Goal: Task Accomplishment & Management: Use online tool/utility

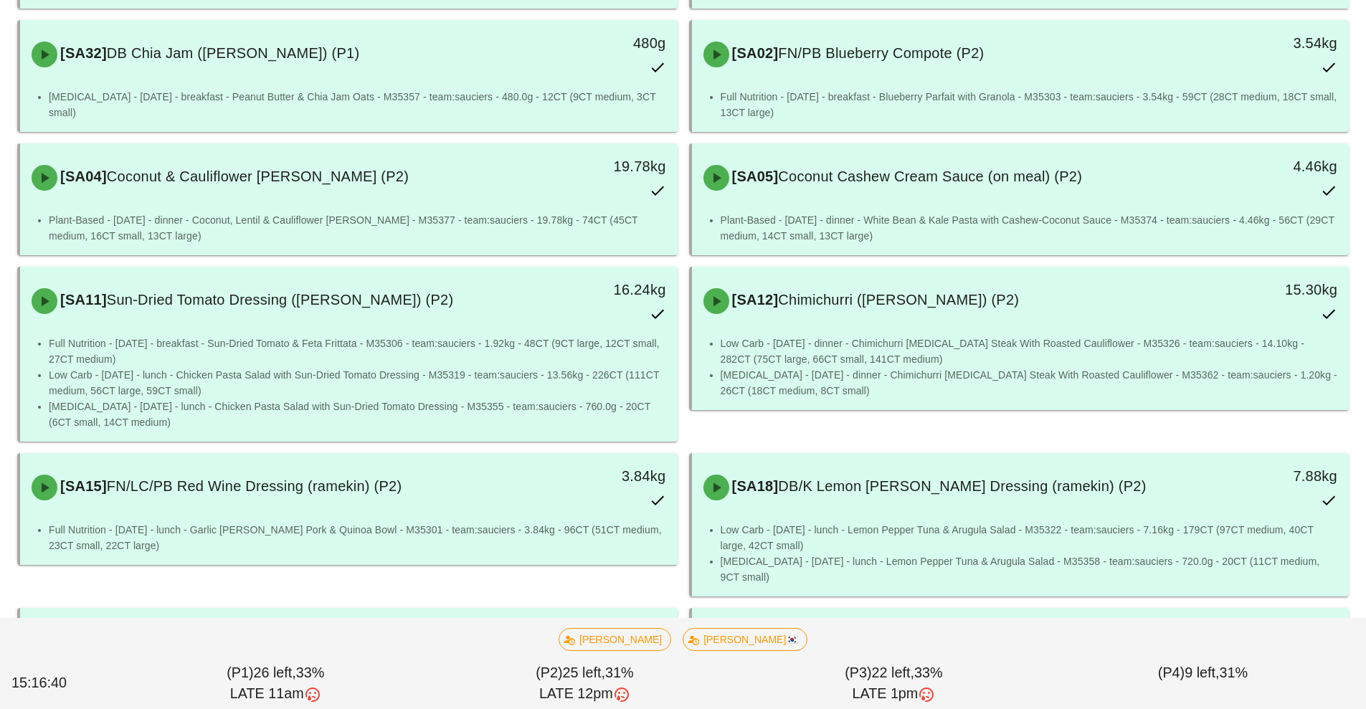
scroll to position [812, 0]
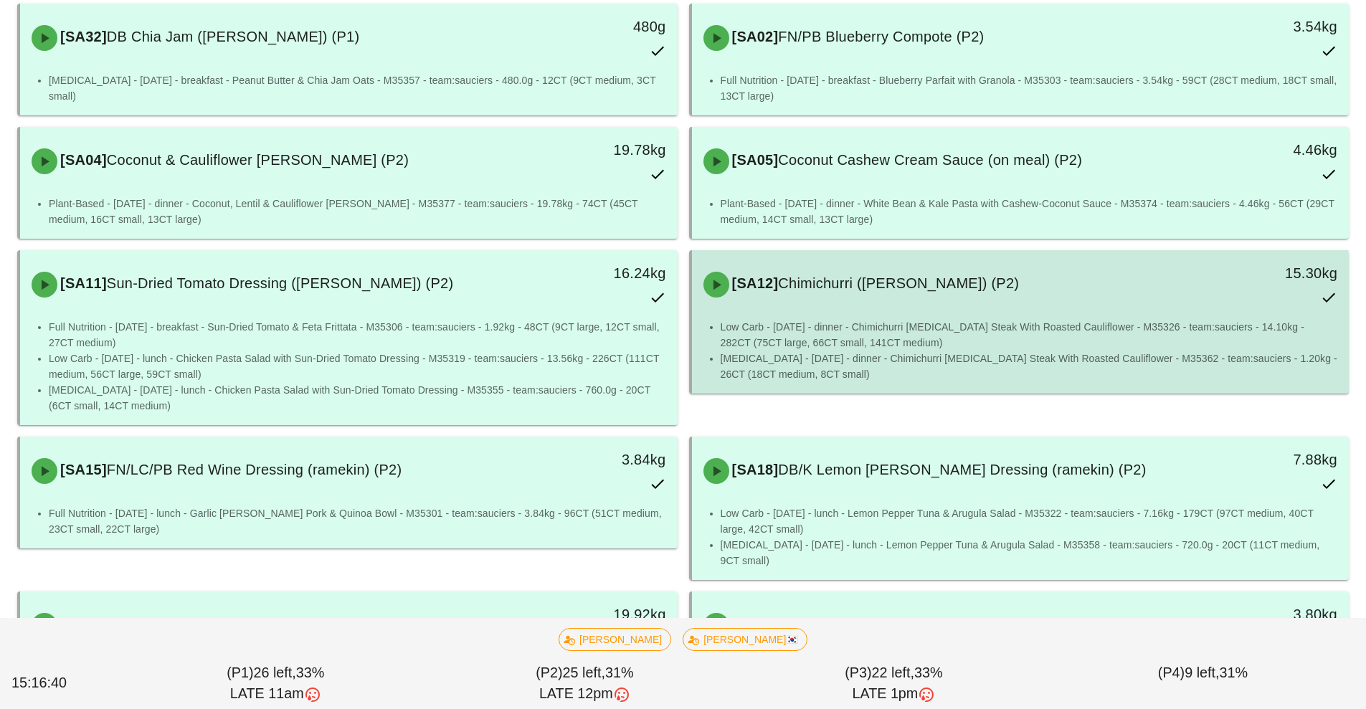
click at [893, 326] on li "Low Carb - Wednesday - dinner - Chimichurri Flank Steak With Roasted Cauliflowe…" at bounding box center [1029, 335] width 617 height 32
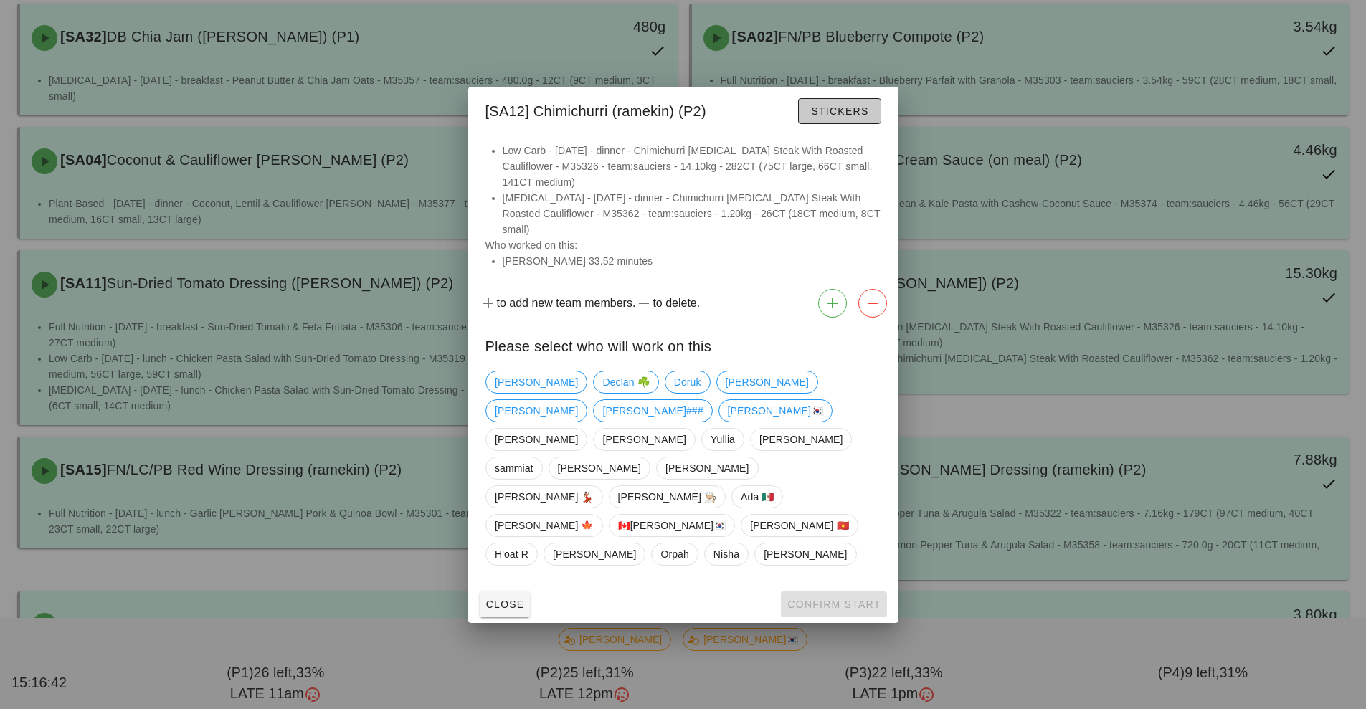
click at [830, 124] on button "Stickers" at bounding box center [839, 111] width 82 height 26
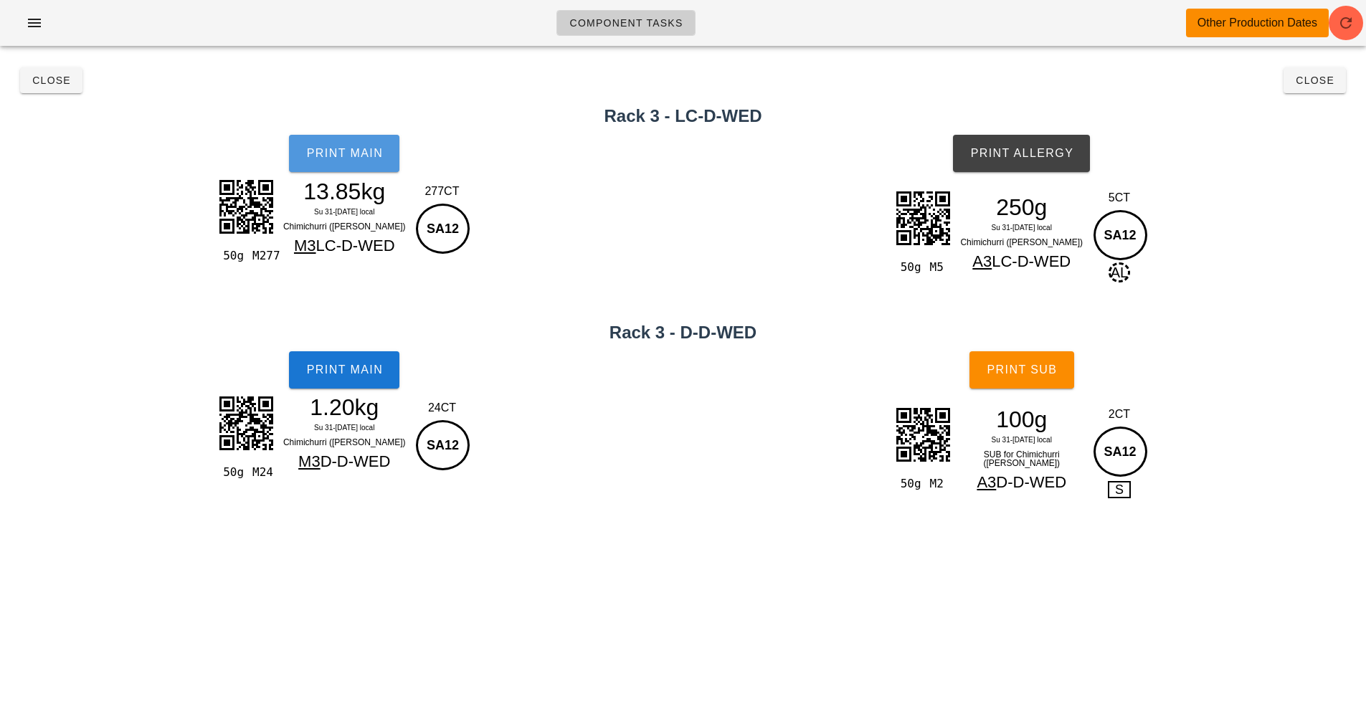
click at [354, 152] on span "Print Main" at bounding box center [343, 153] width 77 height 13
click at [366, 149] on span "Print Main" at bounding box center [343, 153] width 77 height 13
click at [1258, 519] on div "50g M2 100g Su 31-We 3 Sep local SUB for Chimichurri (ramekin) A3 D-D-WED 2CT S…" at bounding box center [1022, 468] width 689 height 142
click at [1272, 533] on div "Component Tasks Other Production Dates team:sauciers All veg protein starch sau…" at bounding box center [683, 354] width 1366 height 709
click at [1281, 334] on h2 "Rack 3 - D-D-WED" at bounding box center [683, 333] width 1349 height 26
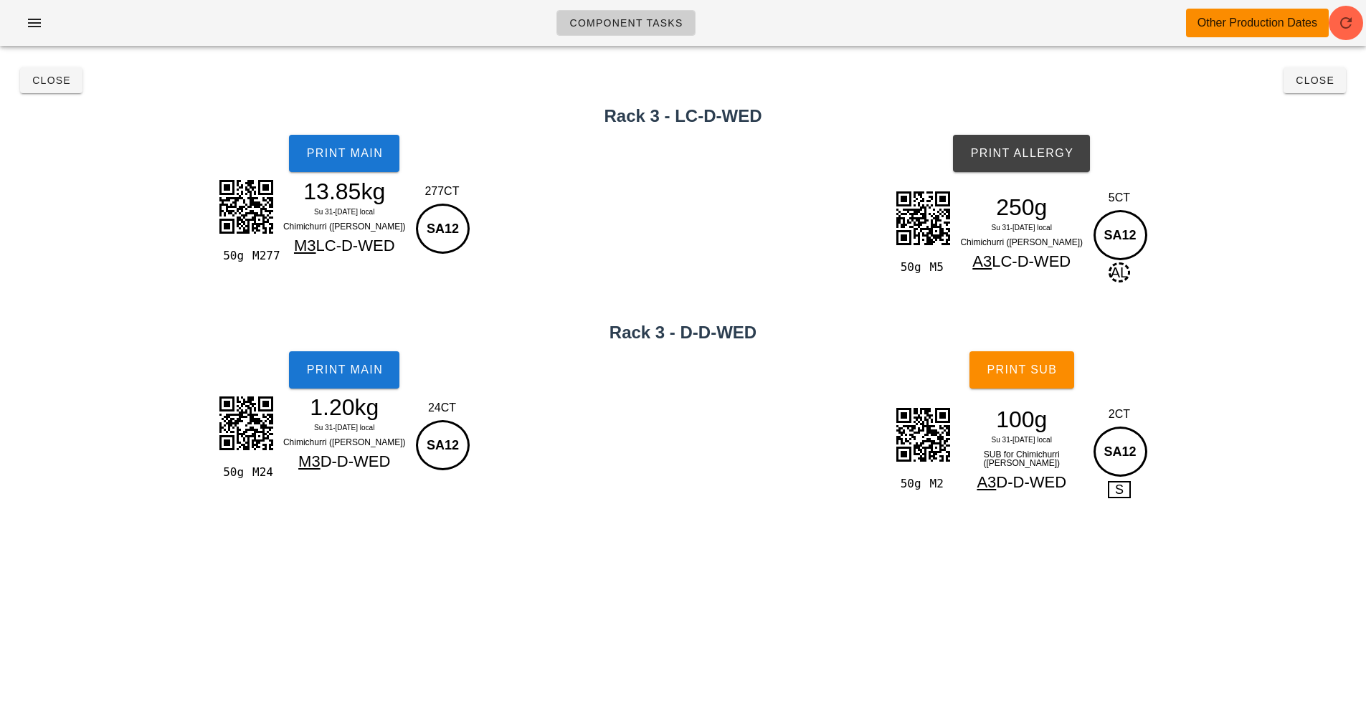
click at [1230, 287] on div "50g M5 250g Su 31-We 3 Sep local Chimichurri (ramekin) A3 LC-D-WED 5CT SA12 AL" at bounding box center [1022, 252] width 689 height 142
click at [1298, 72] on button "Close" at bounding box center [1314, 80] width 62 height 26
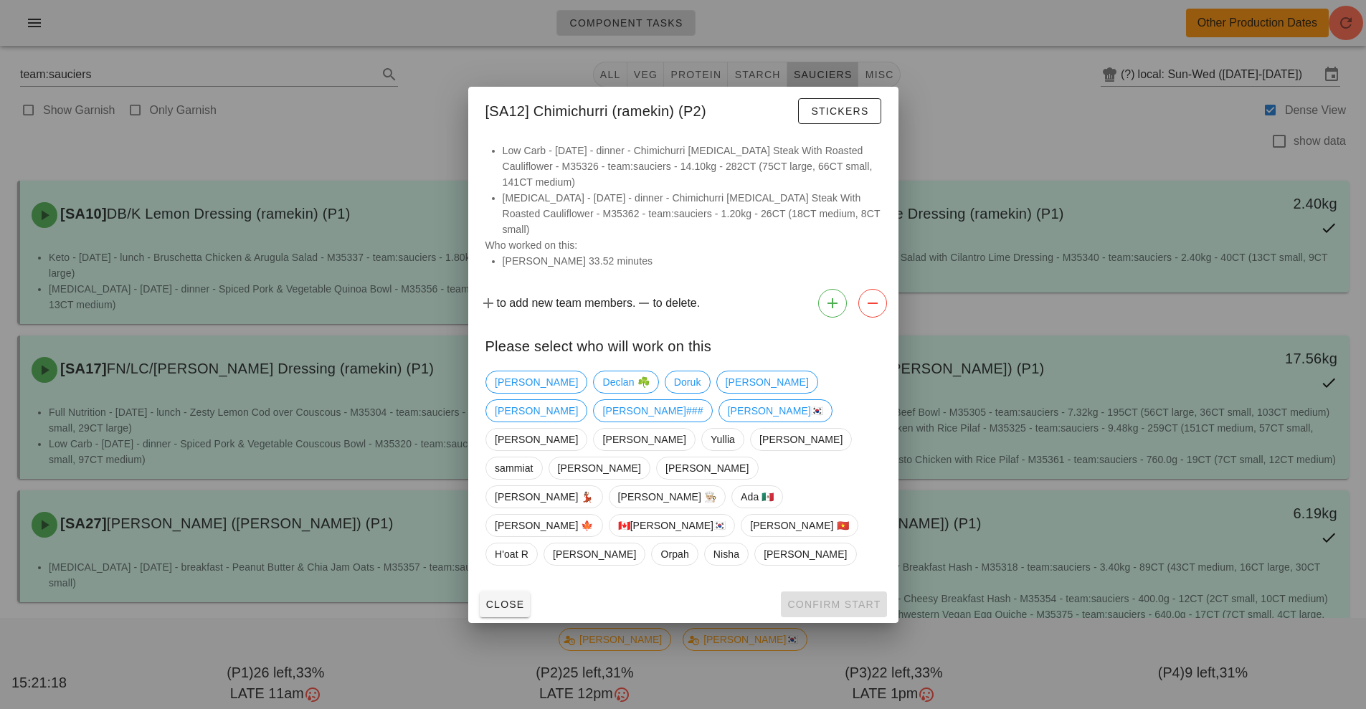
click at [1066, 113] on div at bounding box center [683, 354] width 1366 height 709
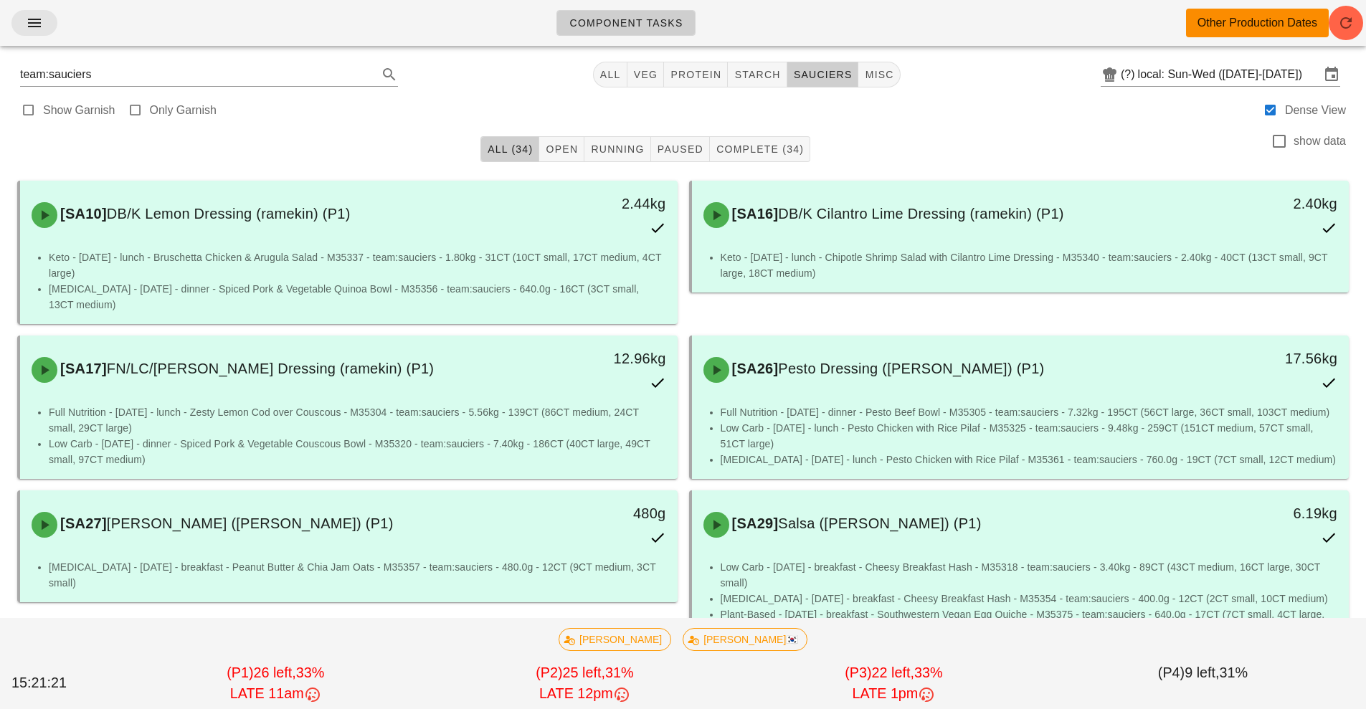
click at [39, 20] on icon "button" at bounding box center [34, 22] width 17 height 17
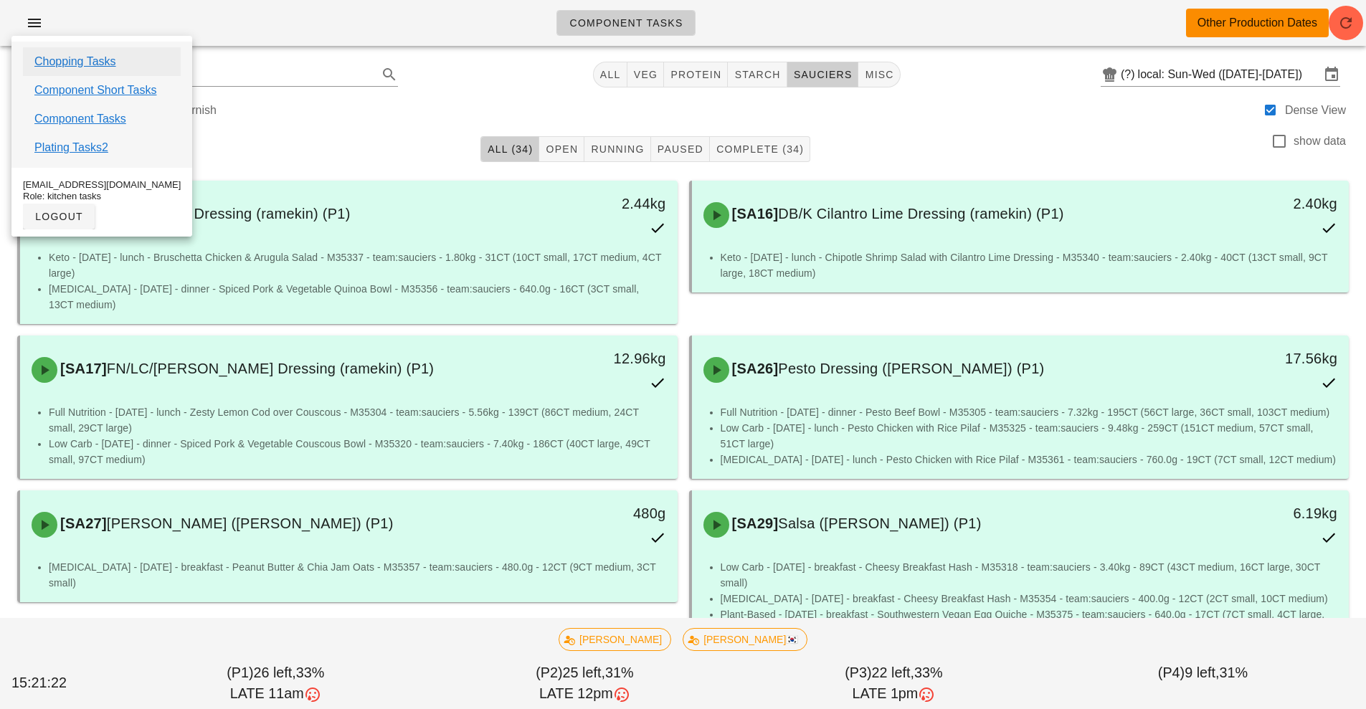
click at [101, 63] on link "Chopping Tasks" at bounding box center [75, 61] width 82 height 17
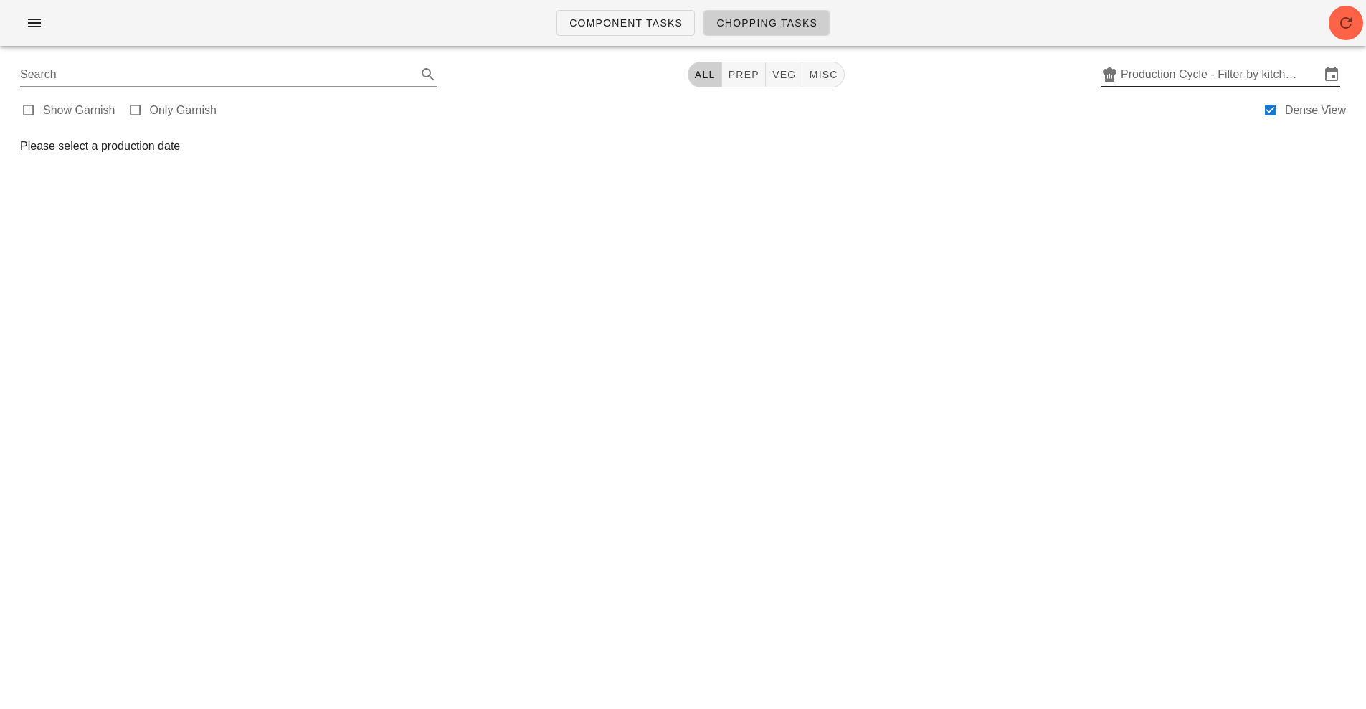
click at [1233, 85] on input "Production Cycle - Filter by kitchen production schedules" at bounding box center [1220, 74] width 199 height 23
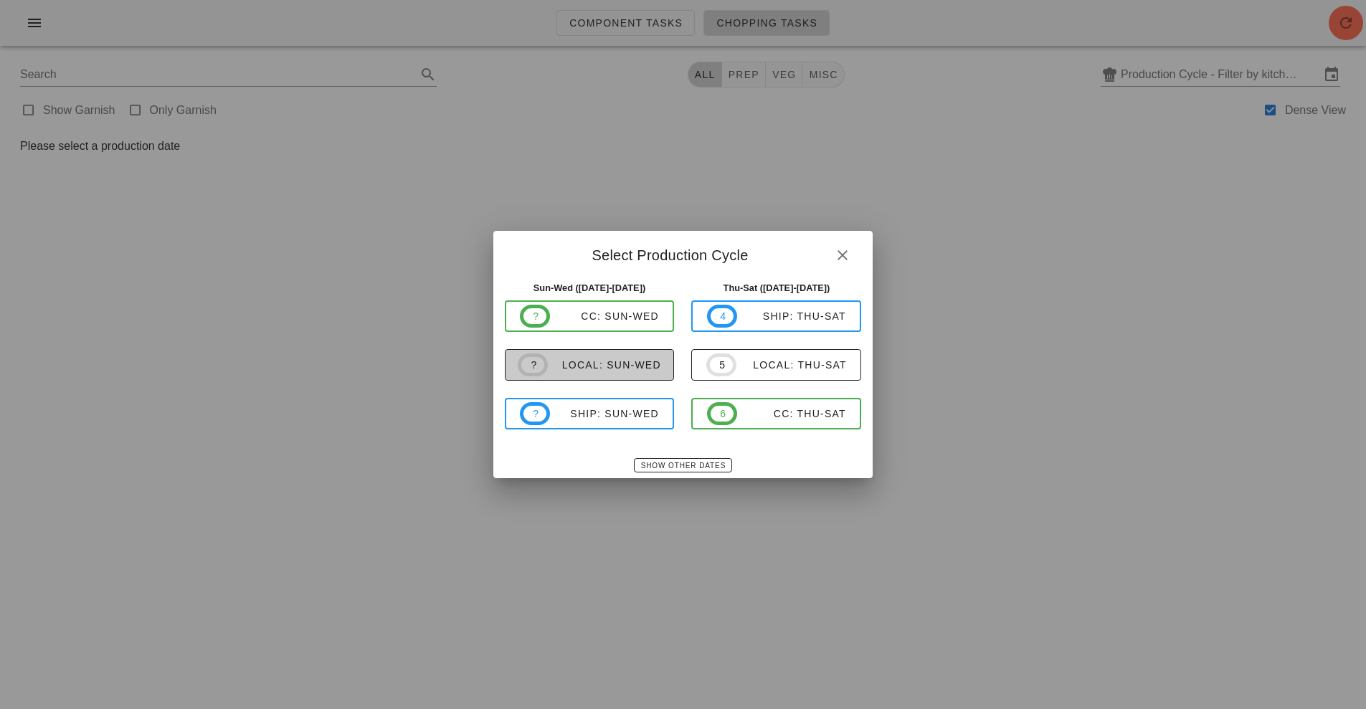
click at [617, 374] on span "? local: Sun-Wed" at bounding box center [589, 364] width 143 height 23
type input "local: Sun-Wed ([DATE]-[DATE])"
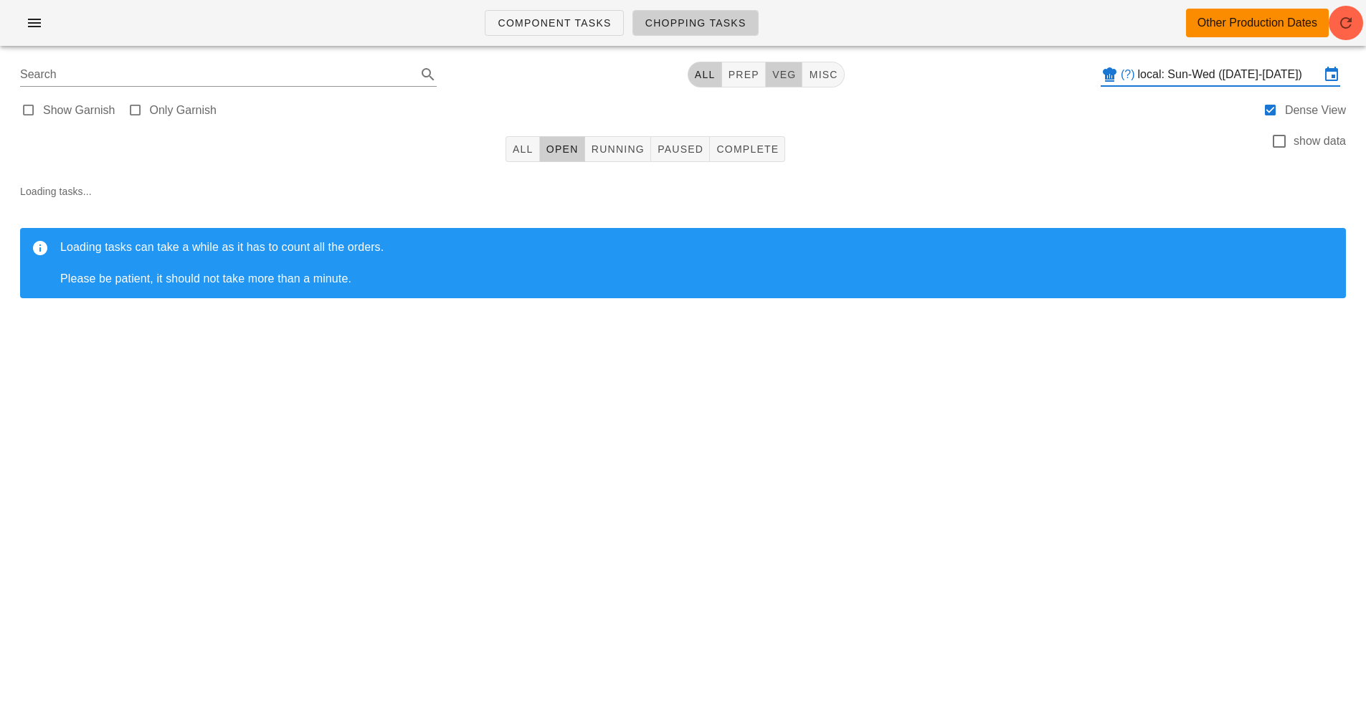
click at [786, 74] on span "veg" at bounding box center [783, 74] width 25 height 11
type input "team:veg"
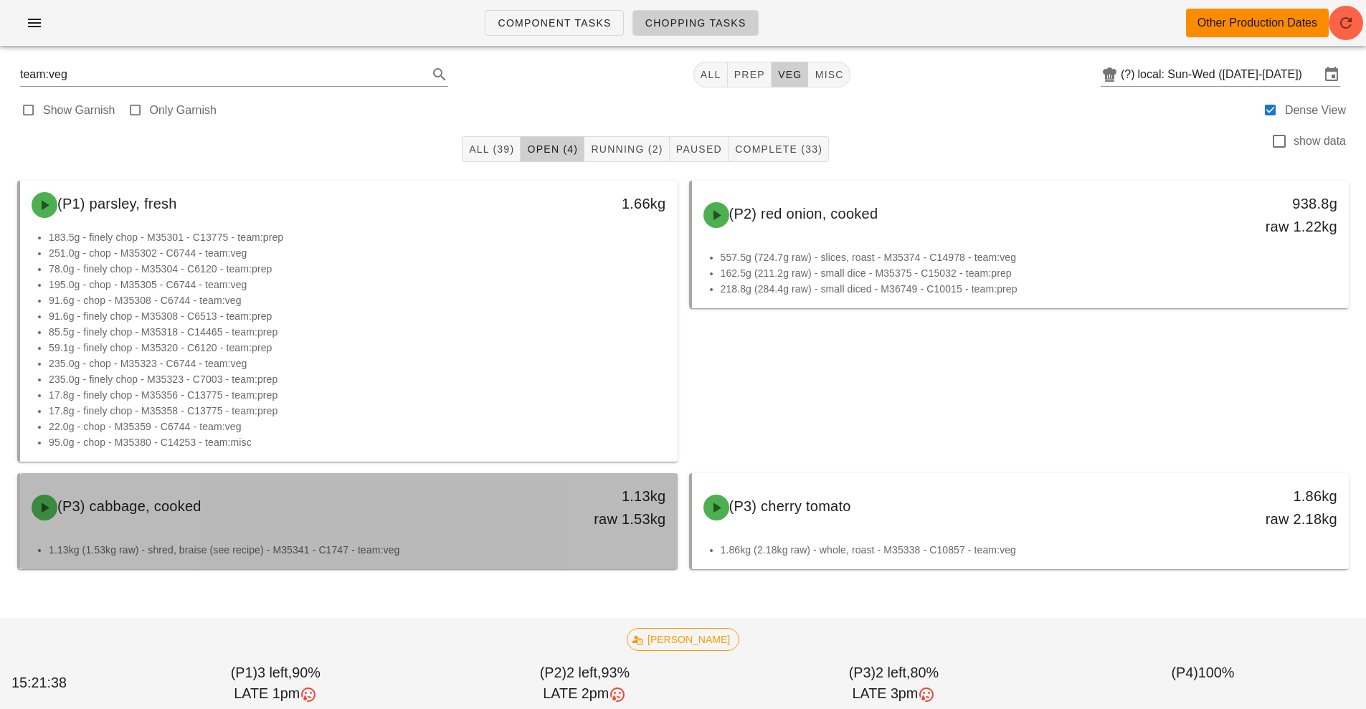
click at [566, 523] on div "1.13kg raw 1.53kg" at bounding box center [593, 508] width 146 height 46
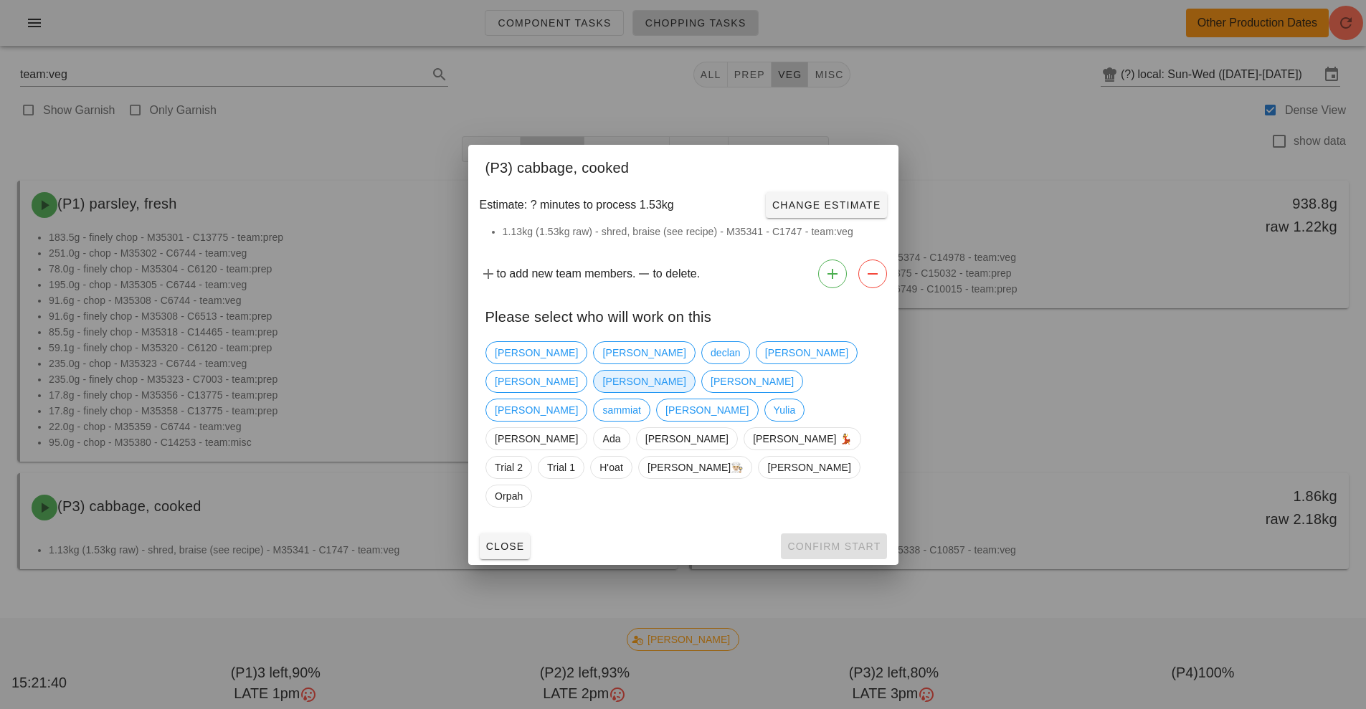
click at [685, 392] on span "[PERSON_NAME]" at bounding box center [643, 382] width 83 height 22
click at [841, 533] on button "Confirm Start" at bounding box center [833, 546] width 105 height 26
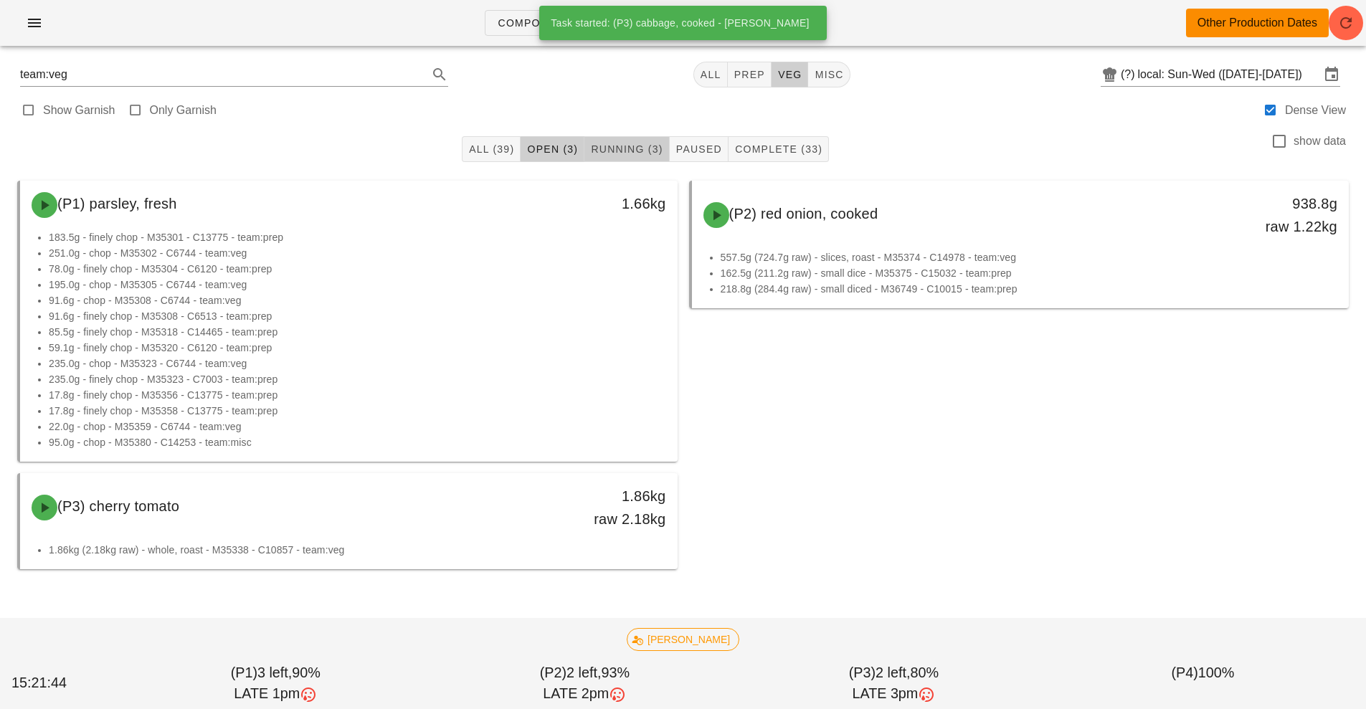
click at [636, 147] on span "Running (3)" at bounding box center [626, 148] width 72 height 11
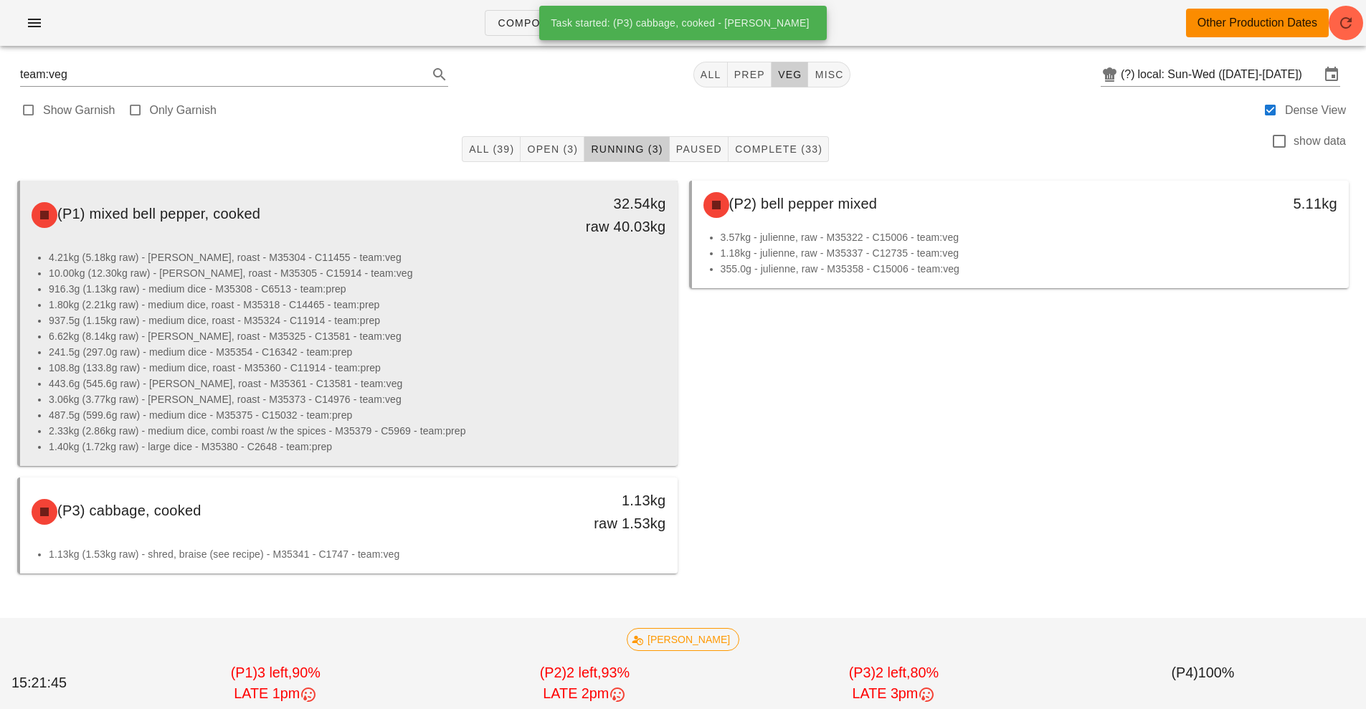
click at [394, 310] on li "1.80kg (2.21kg raw) - medium dice, roast - M35318 - C14465 - team:prep" at bounding box center [357, 305] width 617 height 16
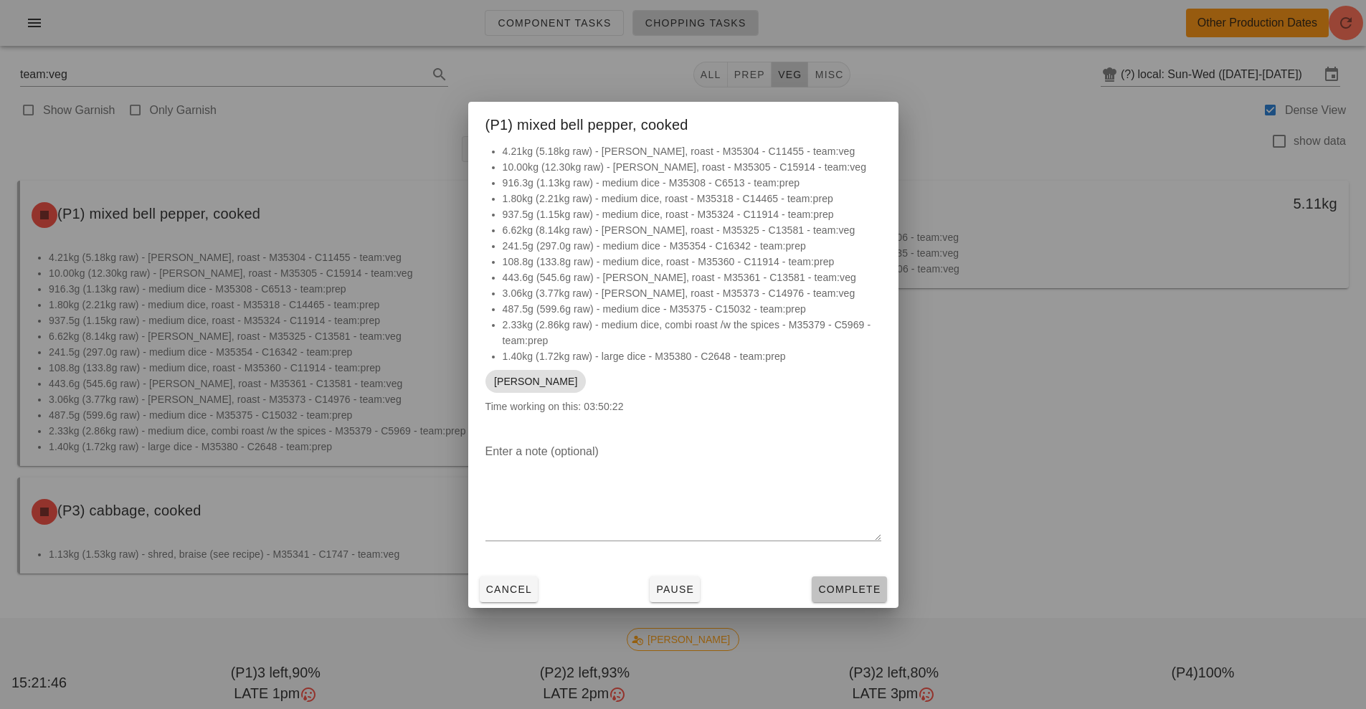
click at [845, 592] on span "Complete" at bounding box center [848, 589] width 63 height 11
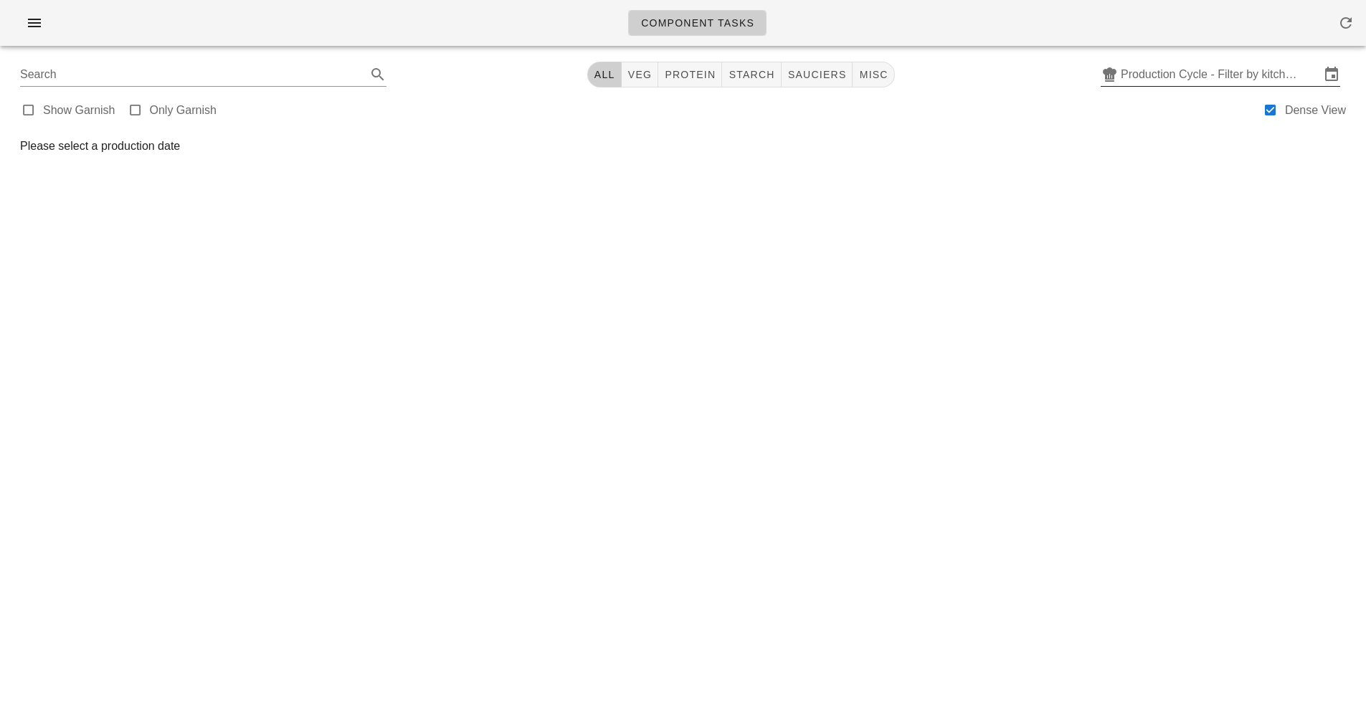
click at [1201, 71] on input "Production Cycle - Filter by kitchen production schedules" at bounding box center [1220, 74] width 199 height 23
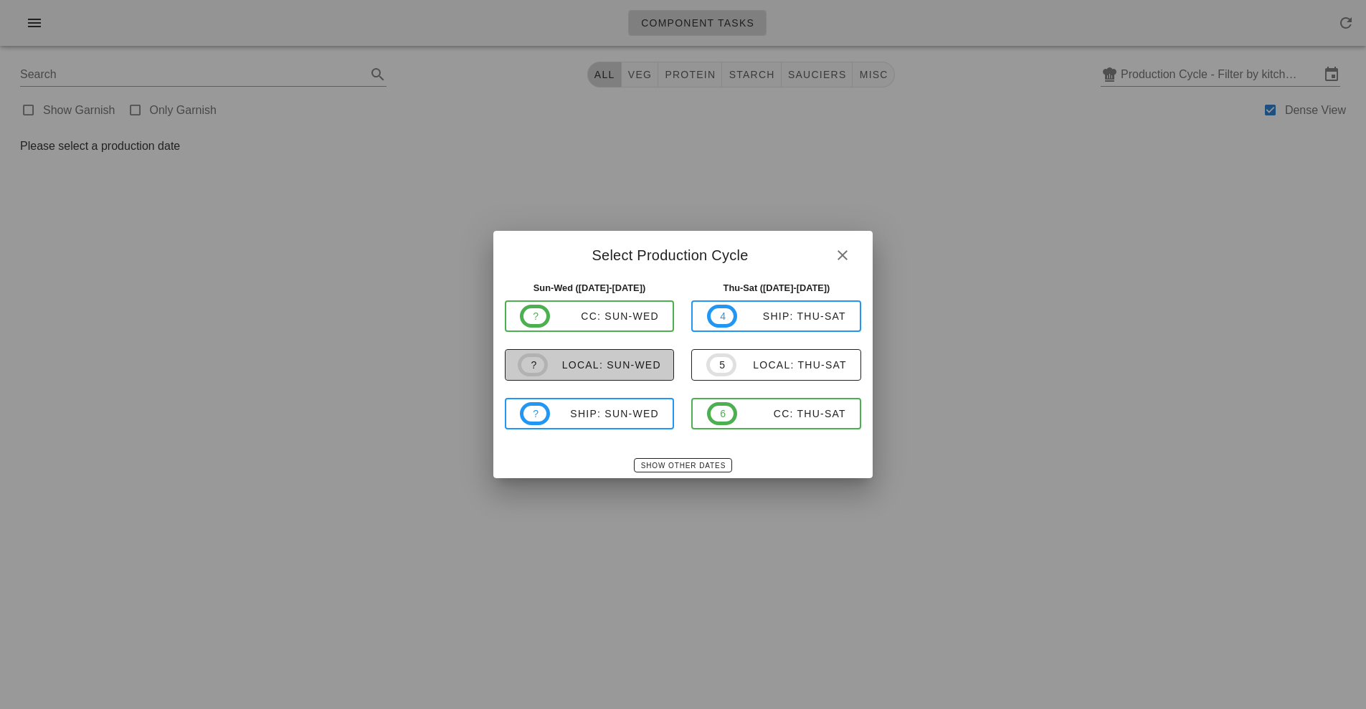
click at [617, 364] on div "local: Sun-Wed" at bounding box center [604, 364] width 113 height 11
type input "local: Sun-Wed ([DATE]-[DATE])"
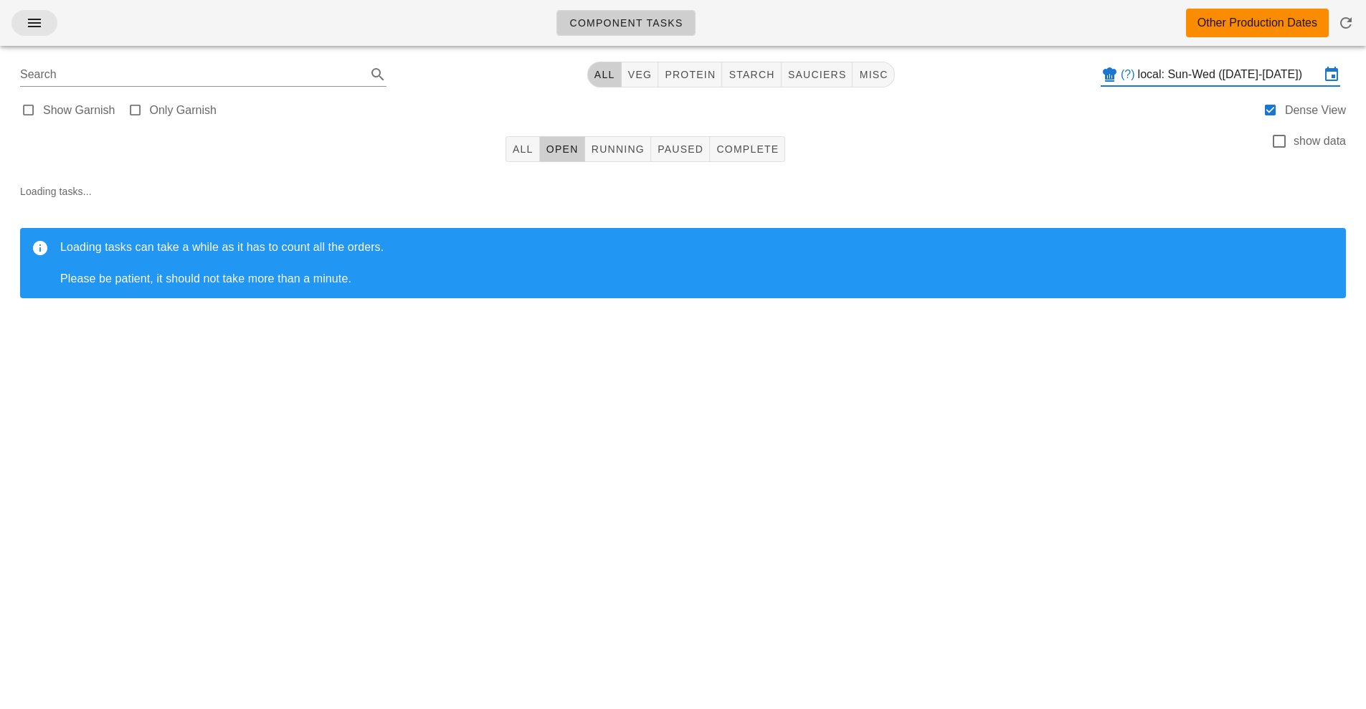
click at [32, 22] on icon "button" at bounding box center [34, 22] width 17 height 17
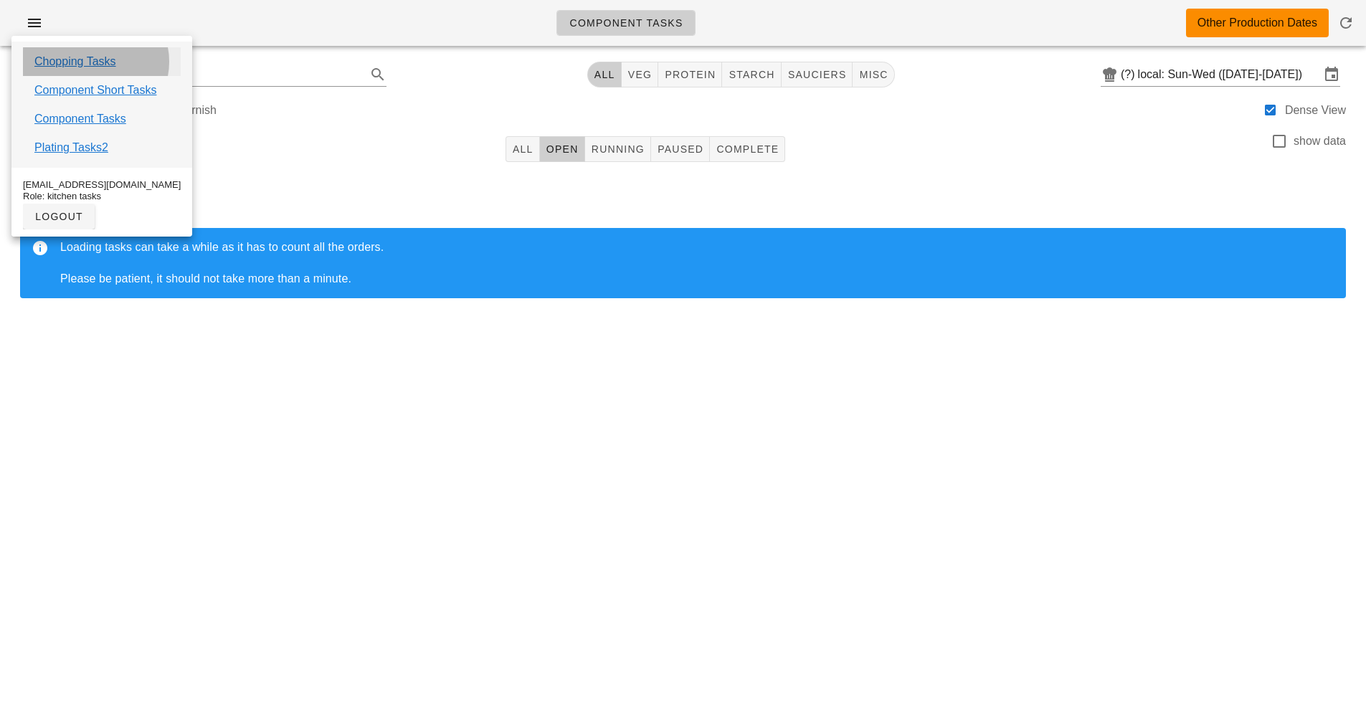
click at [103, 61] on link "Chopping Tasks" at bounding box center [75, 61] width 82 height 17
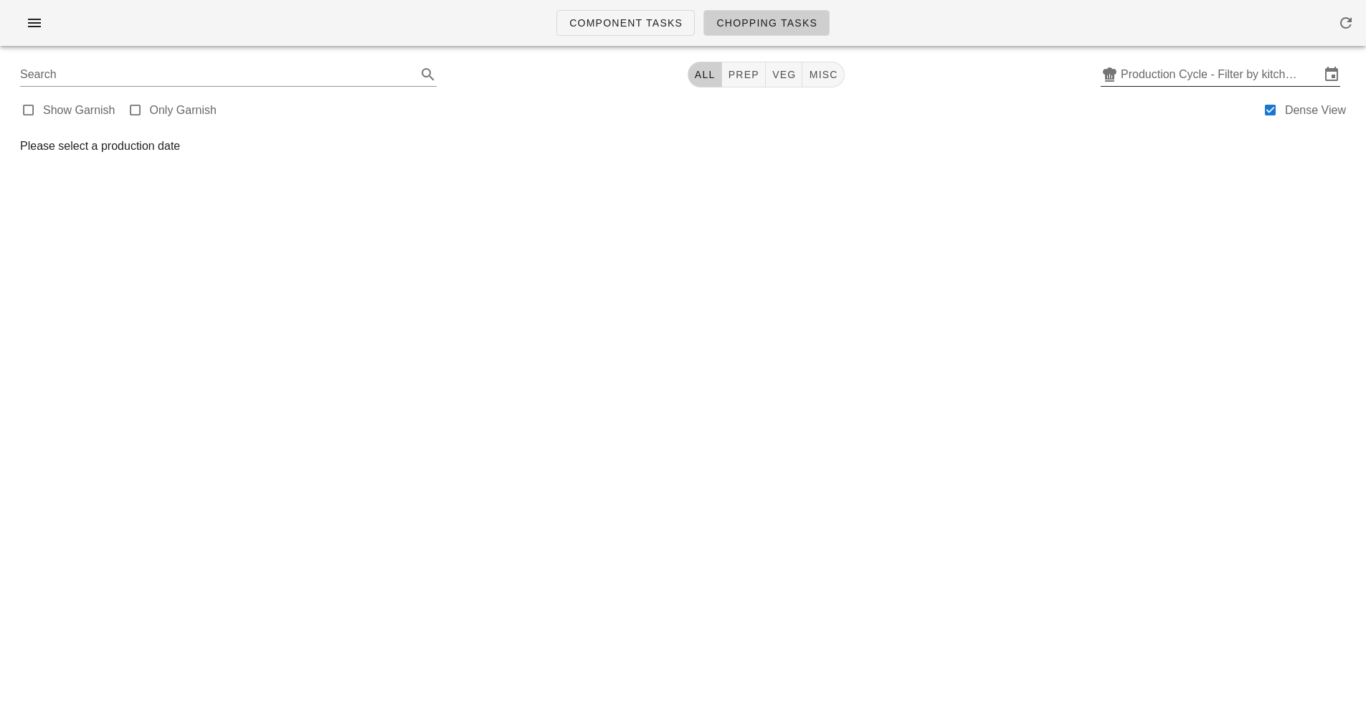
click at [1232, 70] on input "Production Cycle - Filter by kitchen production schedules" at bounding box center [1220, 74] width 199 height 23
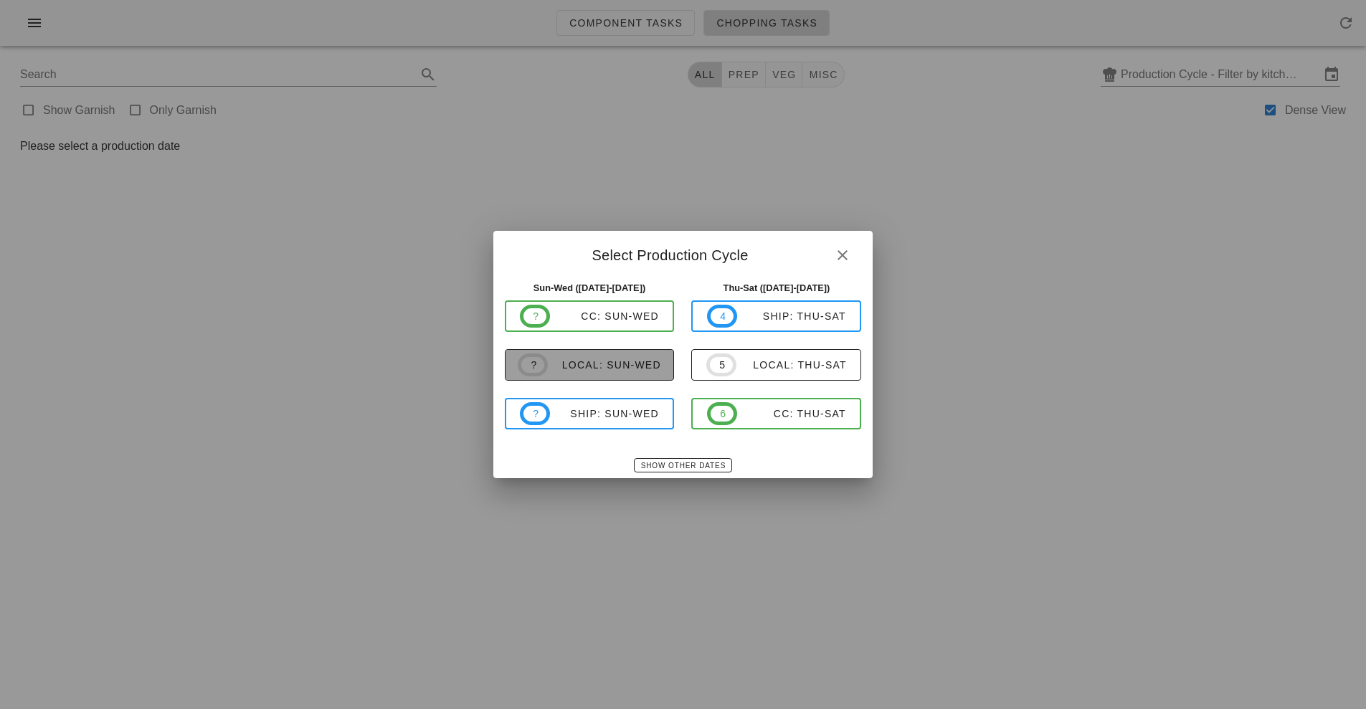
click at [621, 361] on div "local: Sun-Wed" at bounding box center [604, 364] width 113 height 11
type input "local: Sun-Wed ([DATE]-[DATE])"
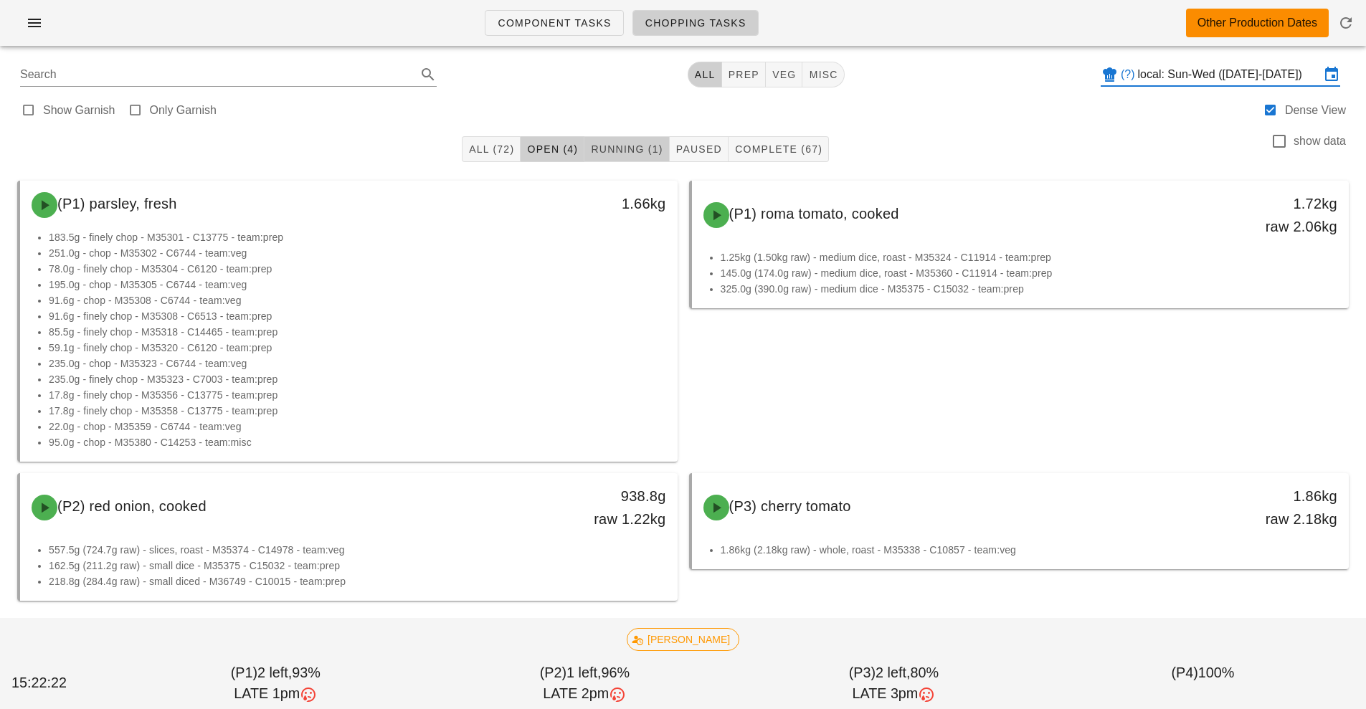
click at [626, 151] on span "Running (1)" at bounding box center [626, 148] width 72 height 11
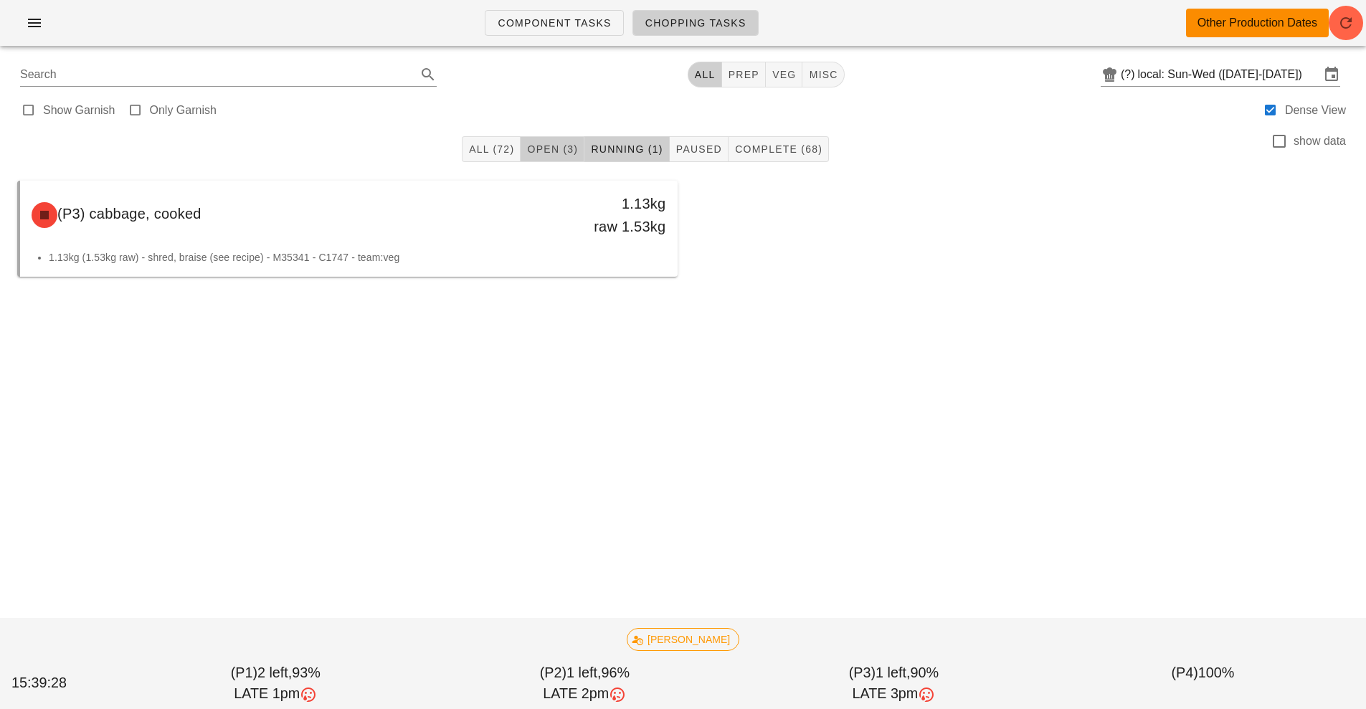
click at [563, 153] on span "Open (3)" at bounding box center [552, 148] width 52 height 11
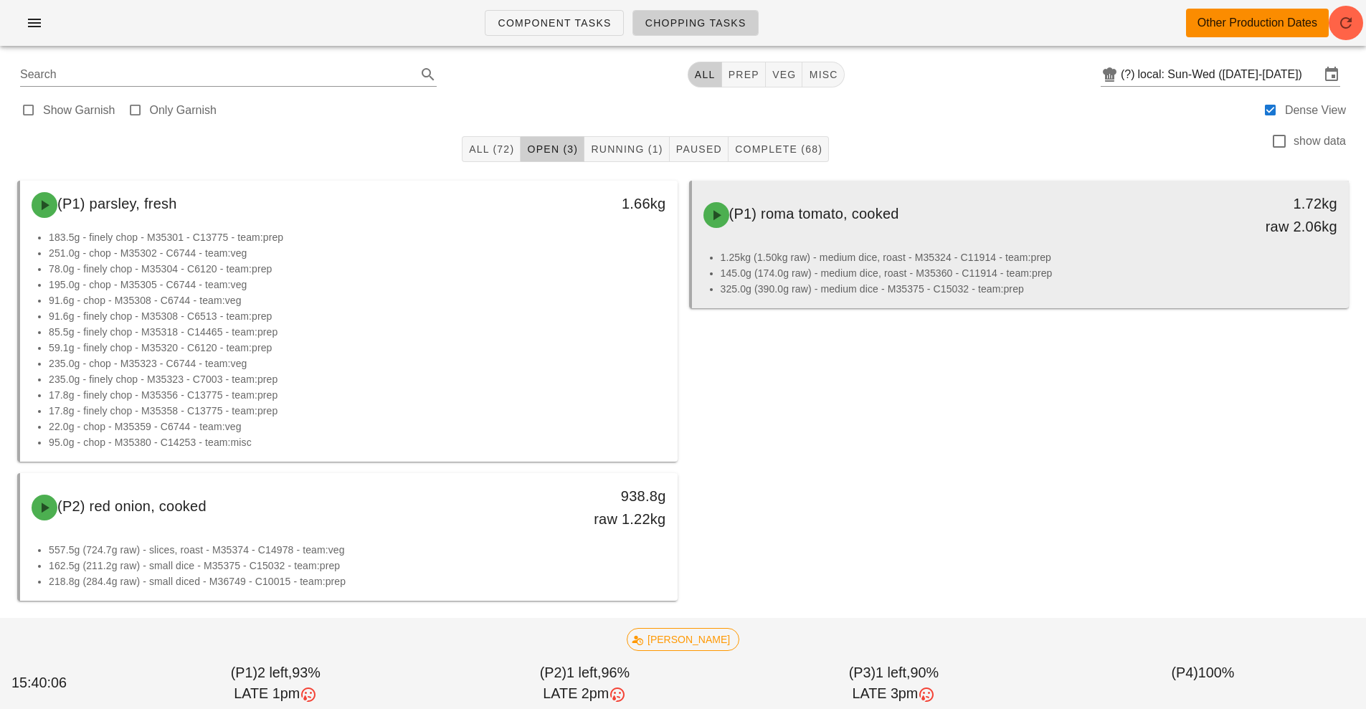
click at [918, 255] on li "1.25kg (1.50kg raw) - medium dice, roast - M35324 - C11914 - team:prep" at bounding box center [1029, 258] width 617 height 16
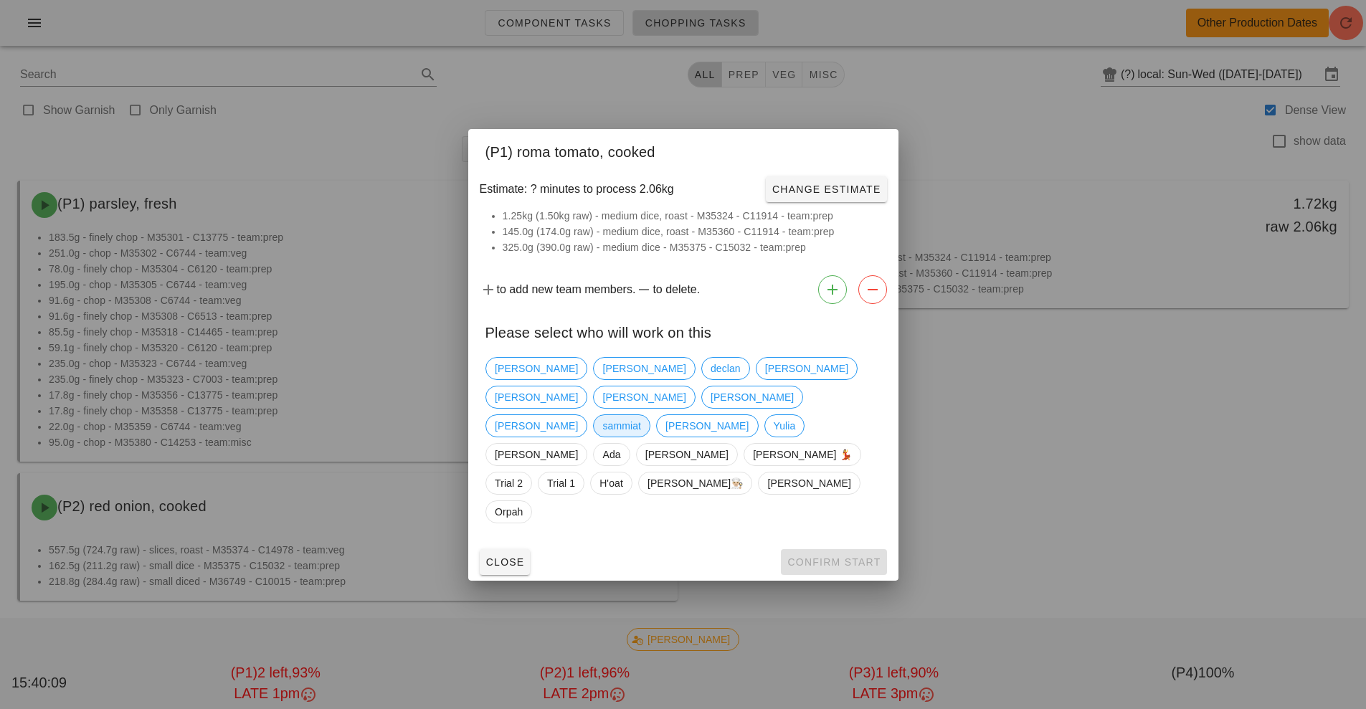
click at [602, 437] on span "sammiat" at bounding box center [621, 426] width 39 height 22
click at [844, 556] on span "Confirm Start" at bounding box center [834, 561] width 94 height 11
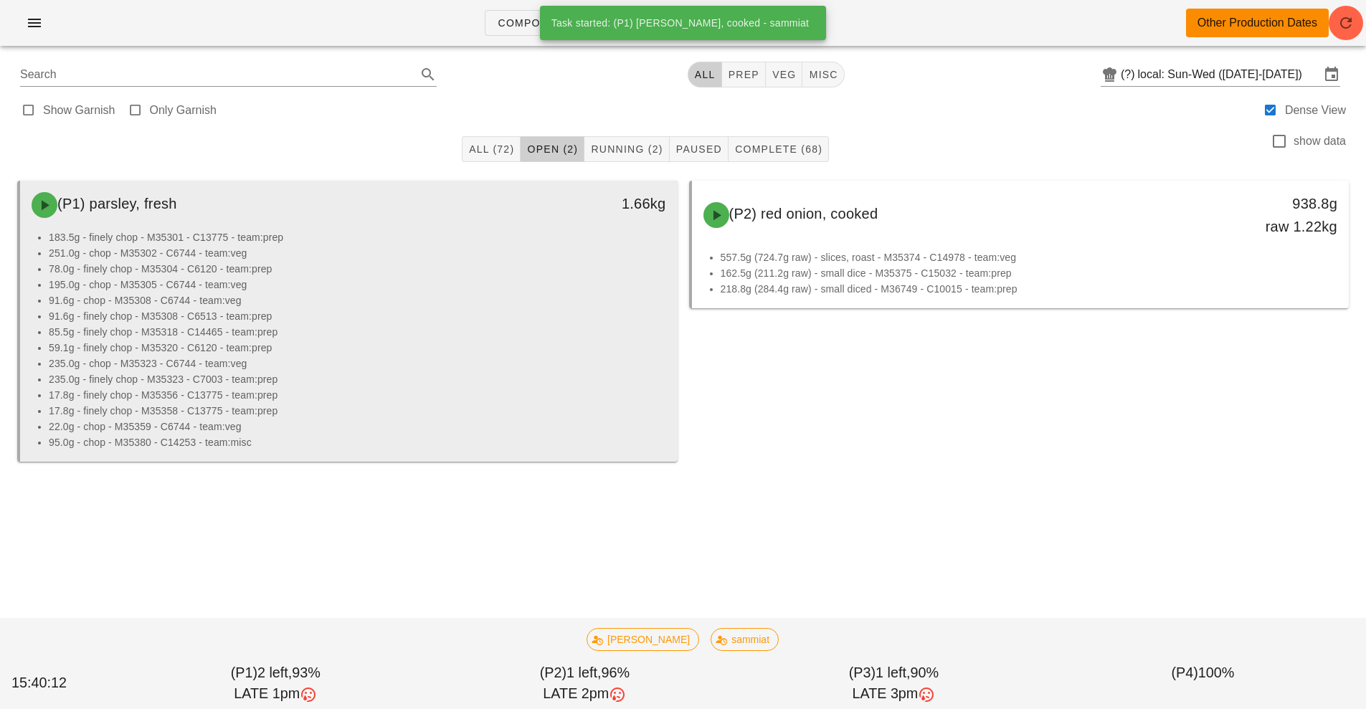
click at [437, 298] on li "91.6g - chop - M35308 - C6744 - team:veg" at bounding box center [357, 301] width 617 height 16
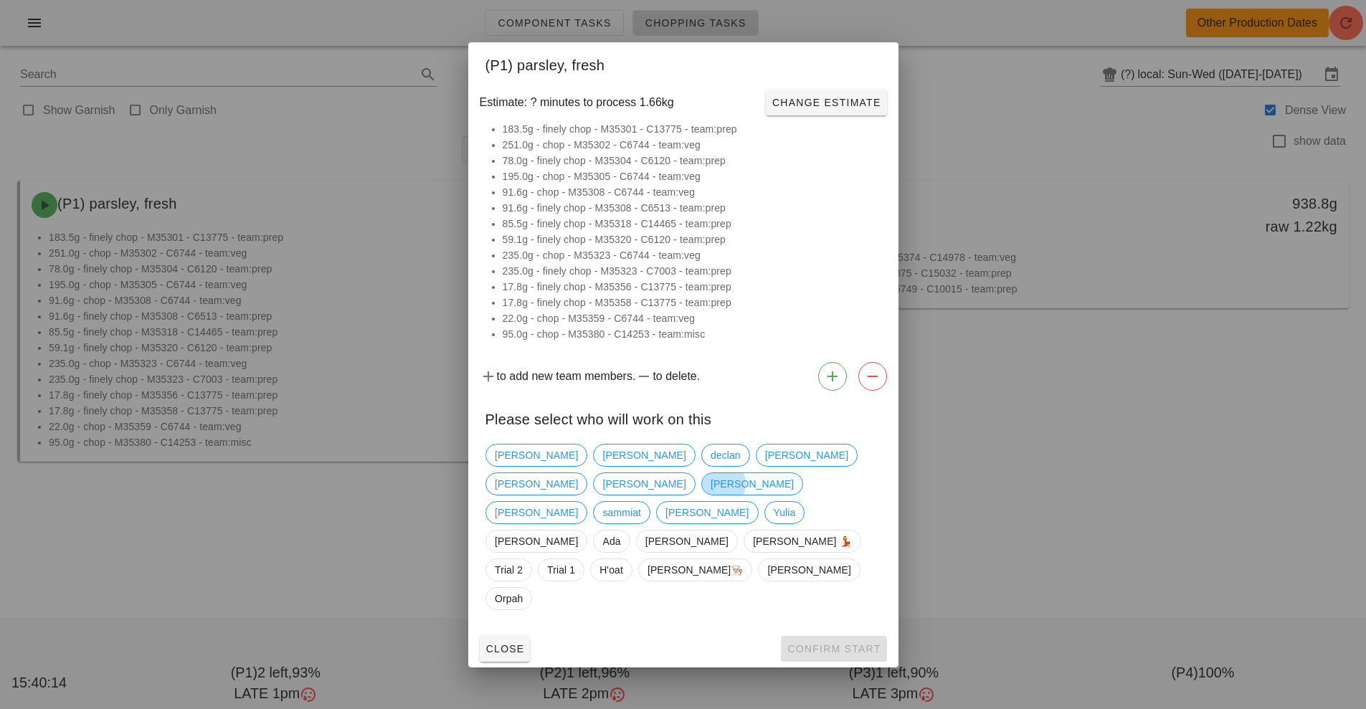
click at [793, 495] on span "[PERSON_NAME]" at bounding box center [751, 484] width 83 height 22
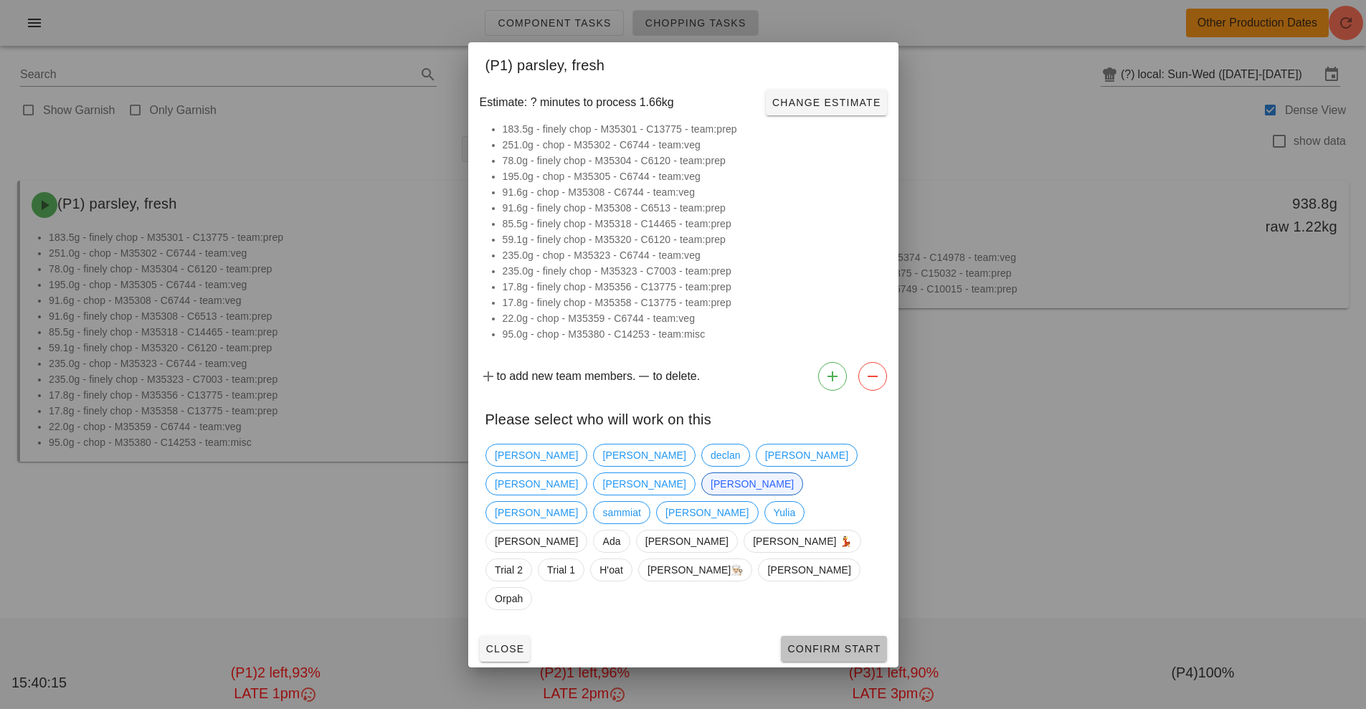
click at [833, 643] on span "Confirm Start" at bounding box center [834, 648] width 94 height 11
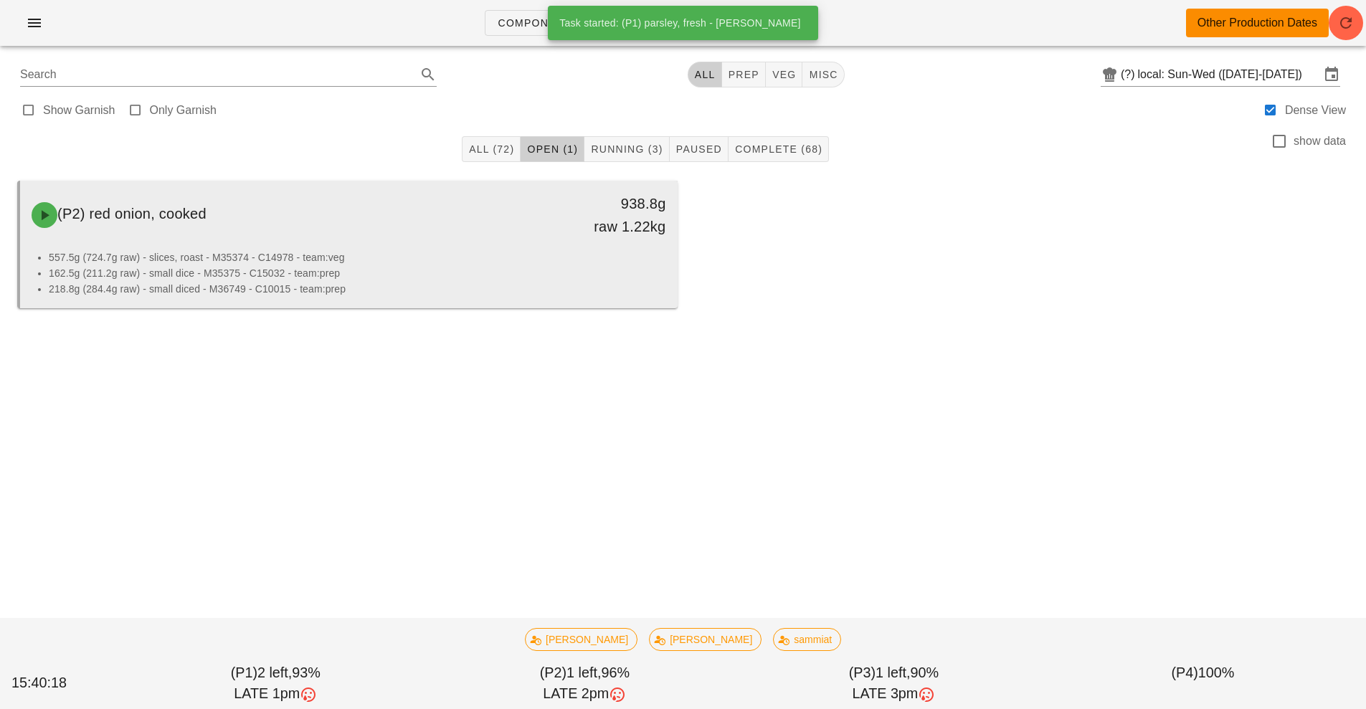
click at [437, 260] on li "557.5g (724.7g raw) - slices, roast - M35374 - C14978 - team:veg" at bounding box center [357, 258] width 617 height 16
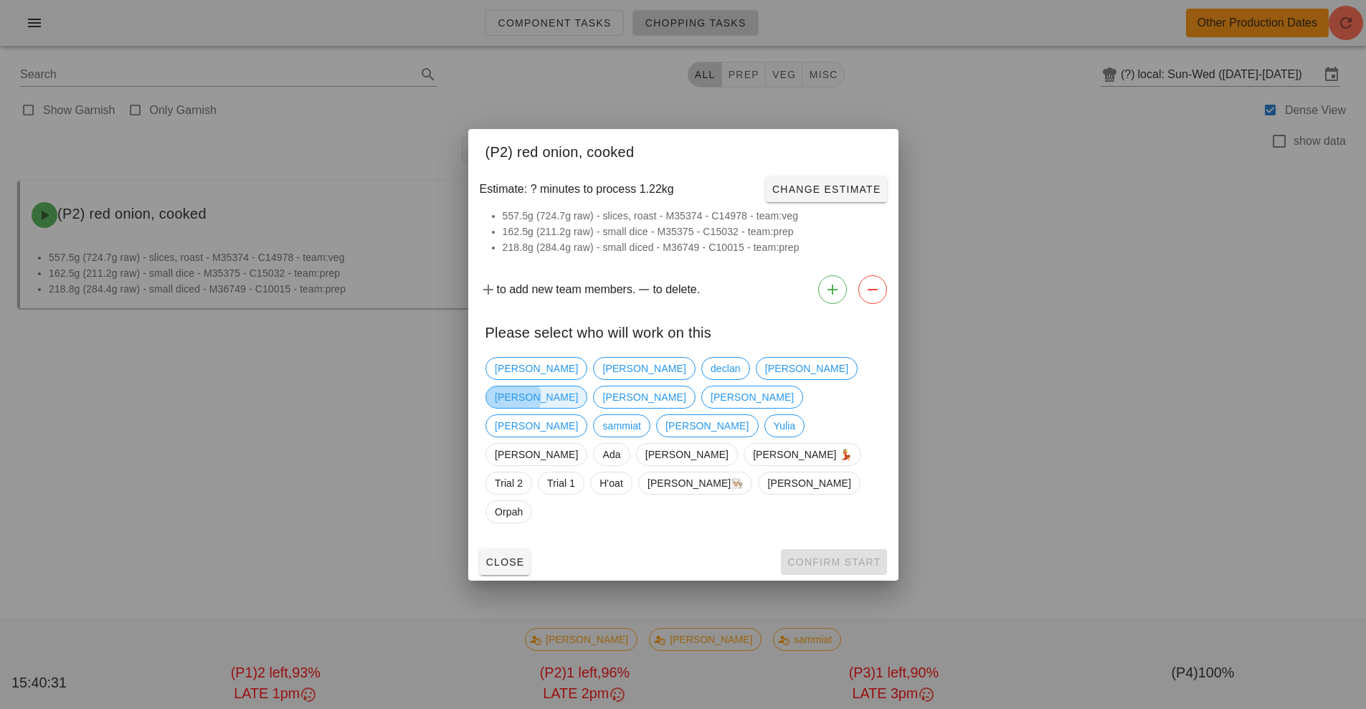
click at [578, 408] on span "[PERSON_NAME]" at bounding box center [536, 397] width 83 height 22
click at [853, 549] on button "Confirm Start" at bounding box center [833, 562] width 105 height 26
